Goal: Communication & Community: Connect with others

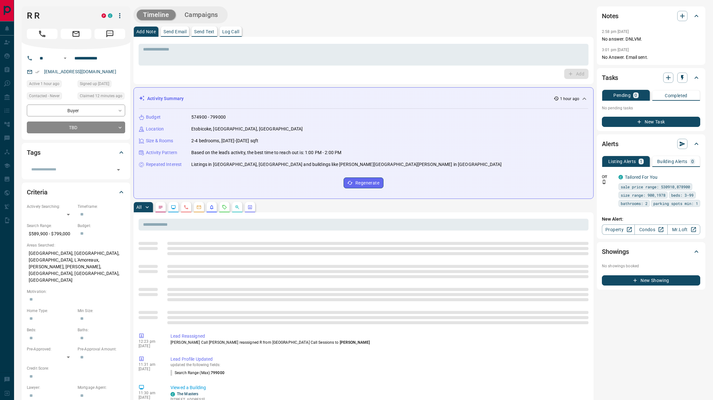
click at [335, 35] on div "Add Note Send Email Send Text Log Call" at bounding box center [364, 32] width 460 height 10
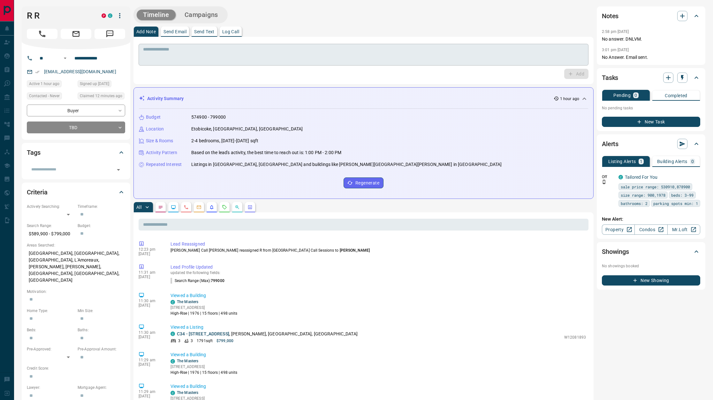
click at [194, 56] on textarea at bounding box center [363, 55] width 441 height 16
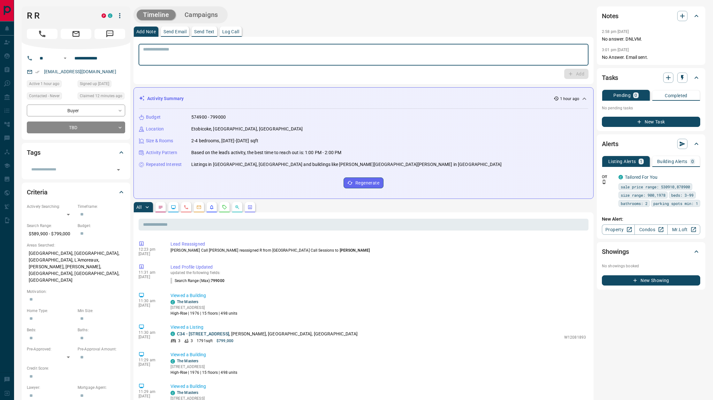
paste textarea "**********"
type textarea "**********"
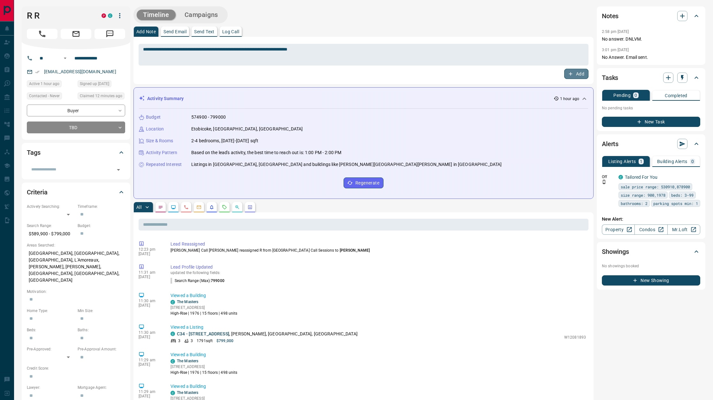
click at [576, 70] on button "Add" at bounding box center [576, 74] width 24 height 10
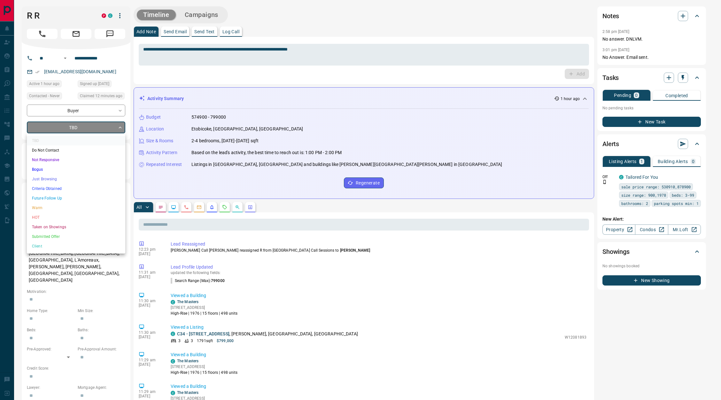
click at [89, 125] on body "**********" at bounding box center [360, 381] width 721 height 763
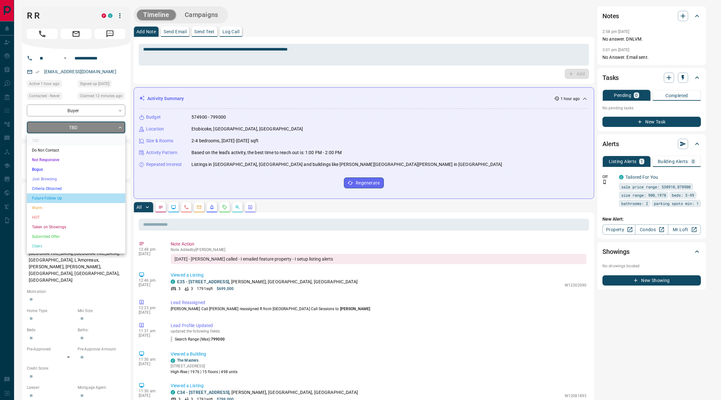
click at [60, 196] on li "Future Follow Up" at bounding box center [76, 198] width 98 height 10
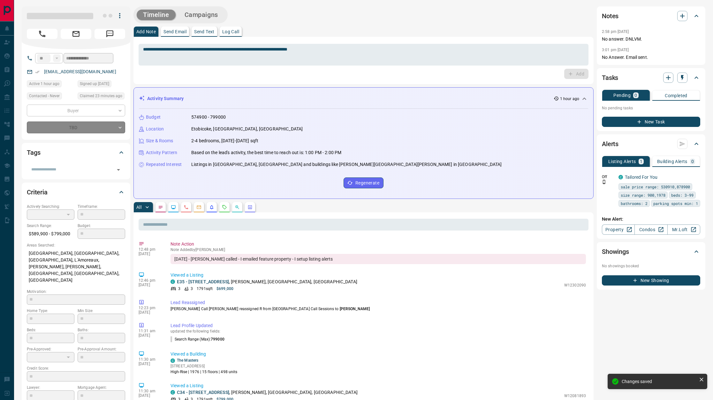
type input "*"
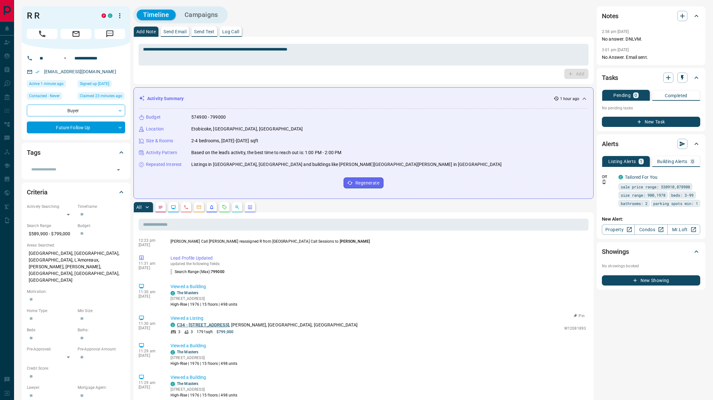
scroll to position [48, 0]
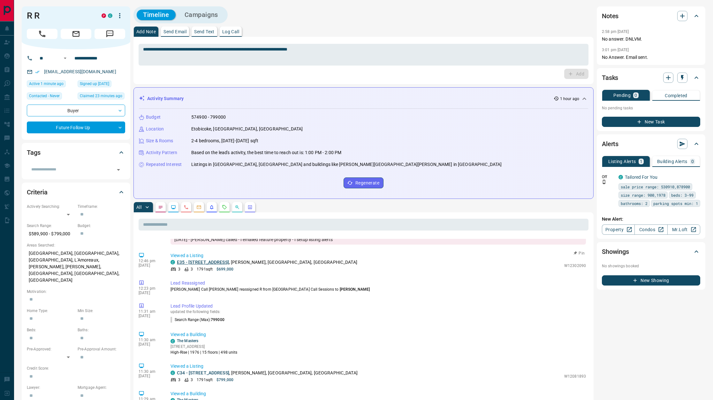
click at [208, 262] on link "E35 - [STREET_ADDRESS]" at bounding box center [203, 261] width 52 height 5
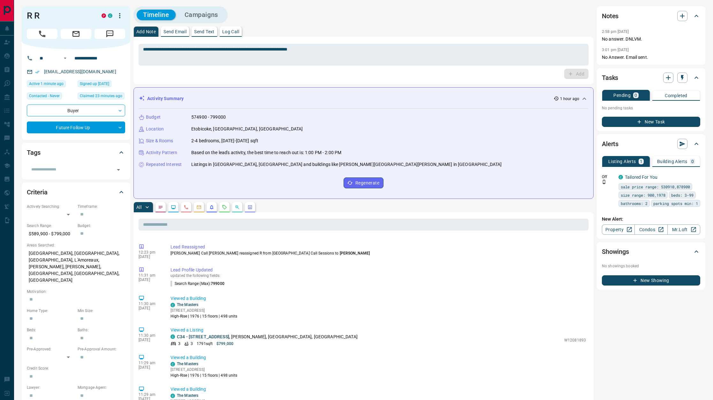
scroll to position [144, 0]
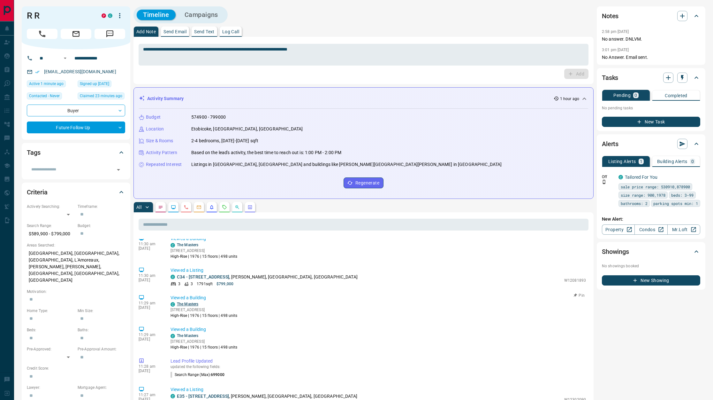
click at [188, 305] on link "The Masters" at bounding box center [187, 304] width 21 height 4
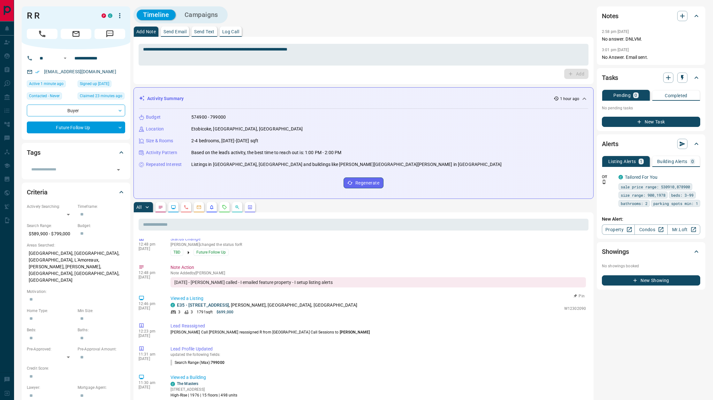
scroll to position [0, 0]
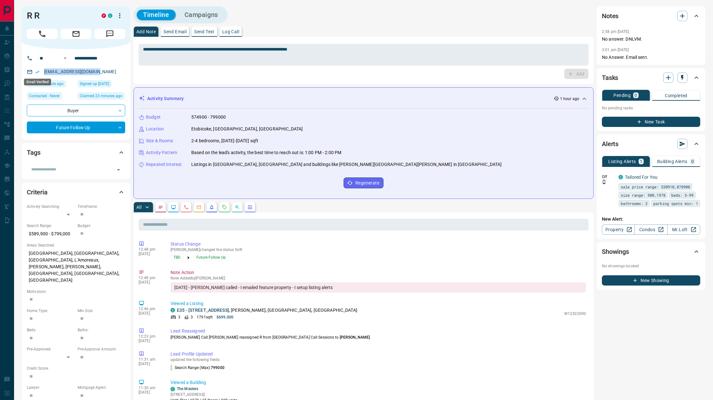
drag, startPoint x: 109, startPoint y: 68, endPoint x: 33, endPoint y: 73, distance: 75.8
click at [33, 73] on div "[EMAIL_ADDRESS][DOMAIN_NAME]" at bounding box center [76, 71] width 98 height 11
copy link "[EMAIL_ADDRESS][DOMAIN_NAME]"
click at [177, 32] on p "Send Email" at bounding box center [175, 31] width 23 height 4
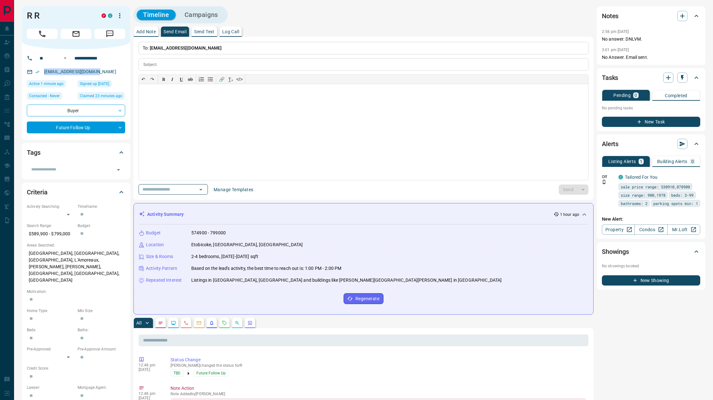
drag, startPoint x: 108, startPoint y: 69, endPoint x: 75, endPoint y: 68, distance: 32.9
drag, startPoint x: 75, startPoint y: 68, endPoint x: 321, endPoint y: 34, distance: 248.6
click at [321, 34] on div "Add Note Send Email Send Text Log Call" at bounding box center [364, 32] width 460 height 10
